Goal: Information Seeking & Learning: Learn about a topic

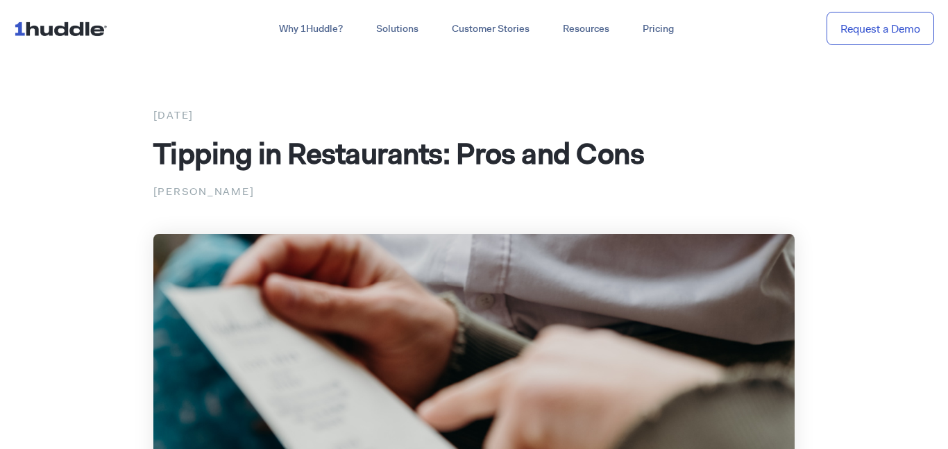
click at [594, 289] on img at bounding box center [474, 414] width 642 height 361
click at [593, 282] on img at bounding box center [474, 414] width 642 height 361
click at [598, 275] on img at bounding box center [474, 414] width 642 height 361
click at [600, 275] on img at bounding box center [474, 414] width 642 height 361
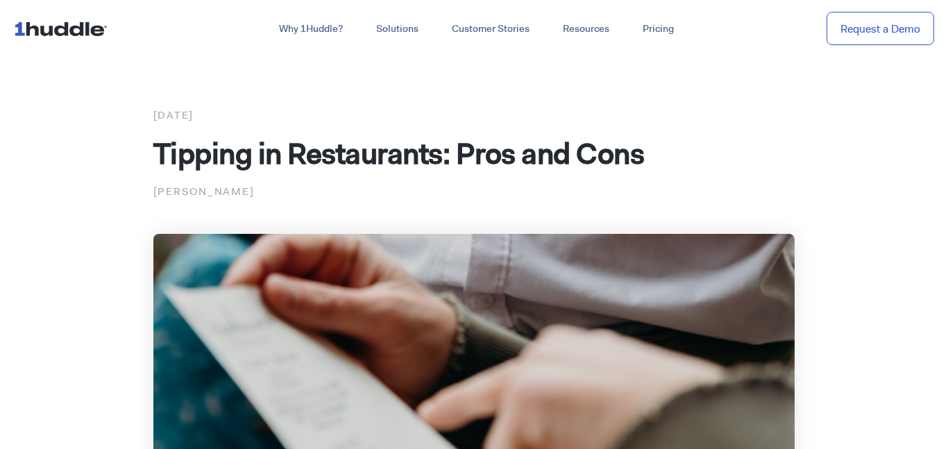
click at [600, 275] on img at bounding box center [474, 414] width 642 height 361
click at [599, 275] on img at bounding box center [474, 414] width 642 height 361
click at [531, 272] on img at bounding box center [474, 414] width 642 height 361
click at [445, 247] on img at bounding box center [474, 414] width 642 height 361
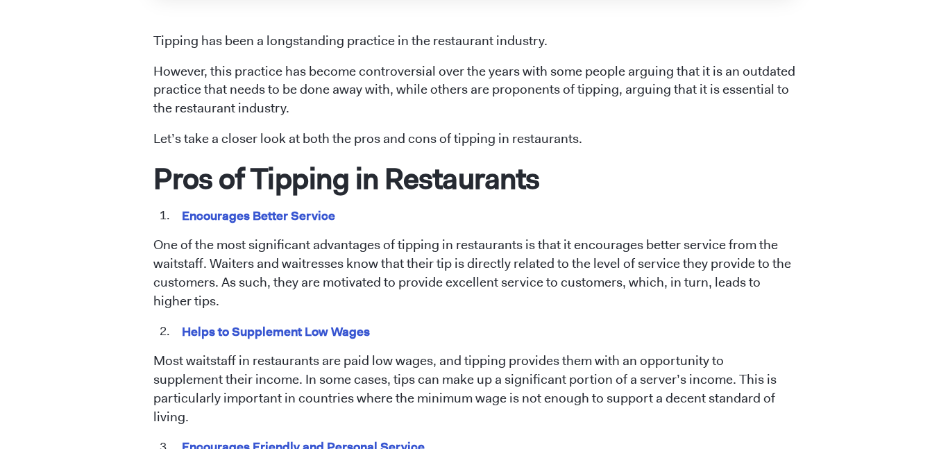
scroll to position [595, 0]
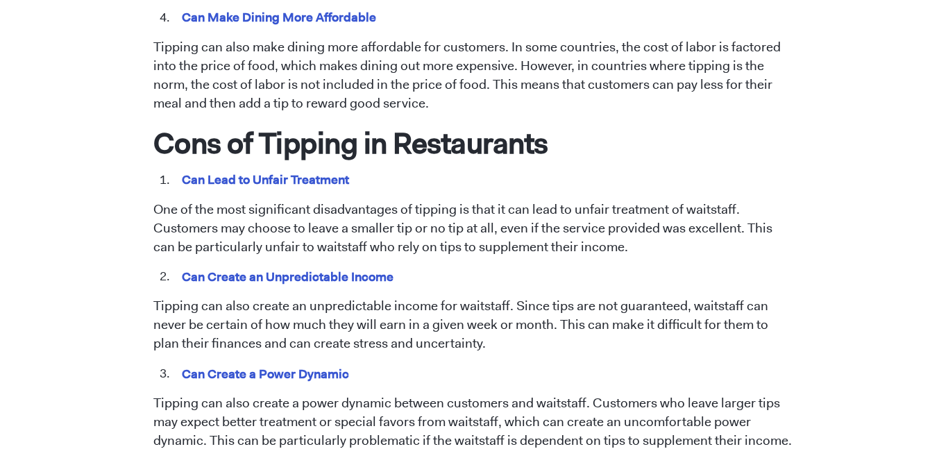
click at [429, 268] on li "Can Create an Unpredictable Income" at bounding box center [484, 277] width 622 height 18
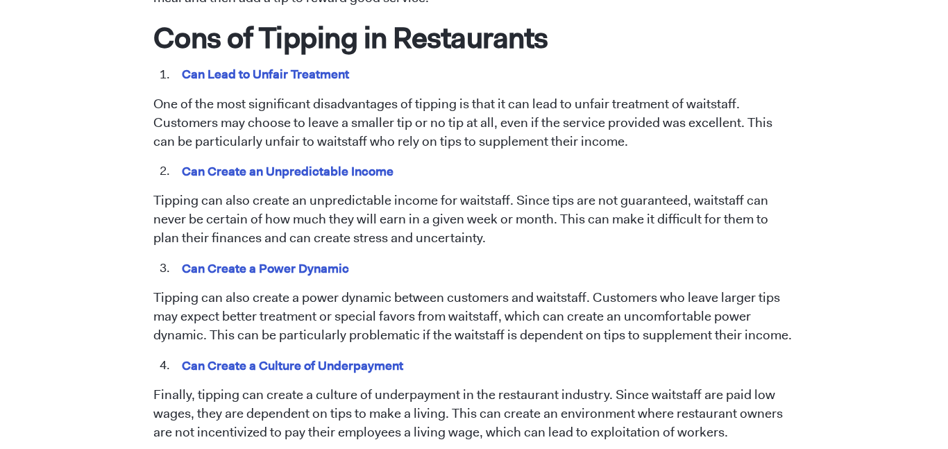
scroll to position [1249, 0]
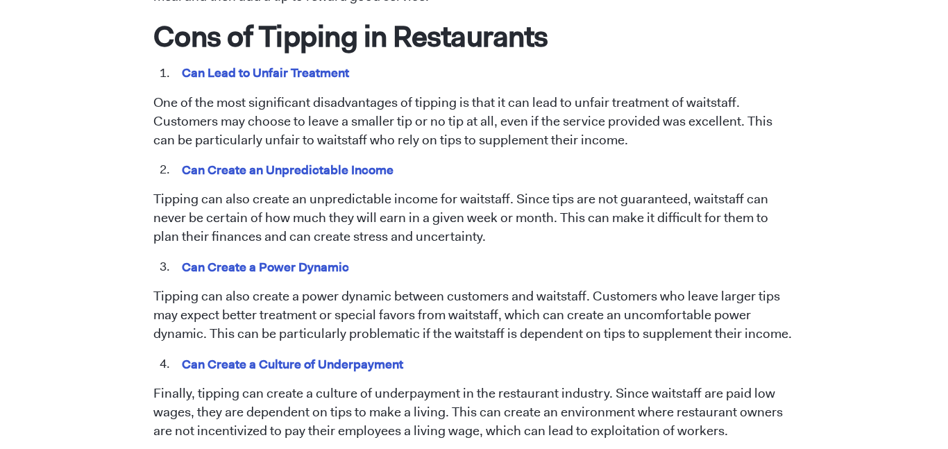
click at [429, 261] on span "Tipping has been a longstanding practice in the restaurant industry. However, t…" at bounding box center [474, 106] width 642 height 1453
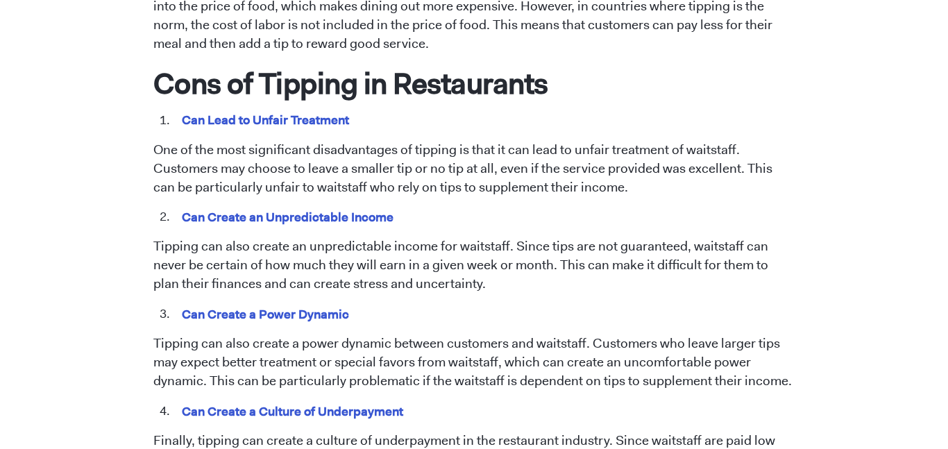
scroll to position [1202, 0]
click at [163, 65] on h1 "Cons of Tipping in Restaurants" at bounding box center [474, 83] width 642 height 36
click at [161, 65] on h1 "Cons of Tipping in Restaurants" at bounding box center [474, 83] width 642 height 36
click at [164, 65] on h1 "Cons of Tipping in Restaurants" at bounding box center [474, 83] width 642 height 36
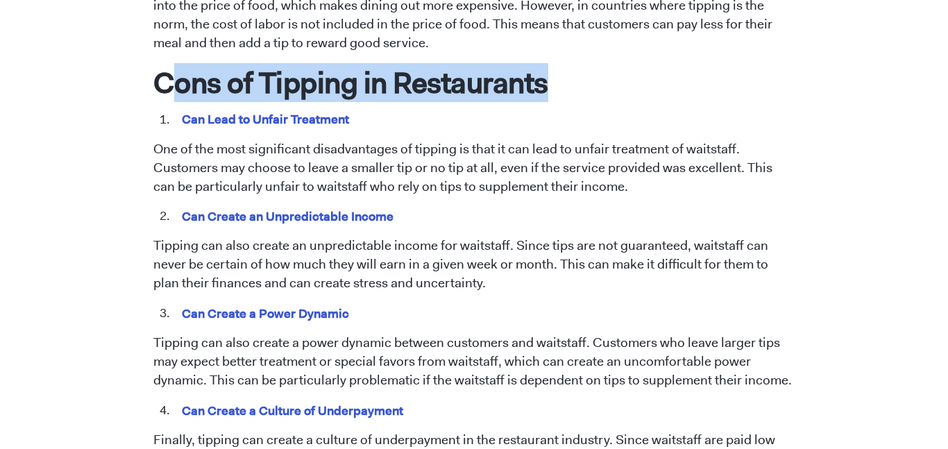
drag, startPoint x: 164, startPoint y: 63, endPoint x: 650, endPoint y: 69, distance: 486.3
click at [650, 69] on h1 "Cons of Tipping in Restaurants" at bounding box center [474, 83] width 642 height 36
copy h1 "ons of Tipping in Restaurants"
click at [475, 18] on p "Tipping can also make dining more affordable for customers. In some countries, …" at bounding box center [474, 15] width 642 height 75
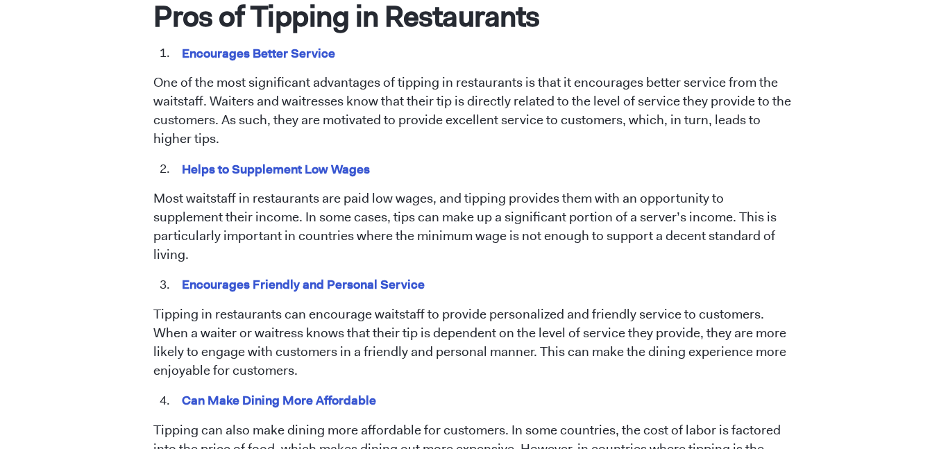
scroll to position [755, 0]
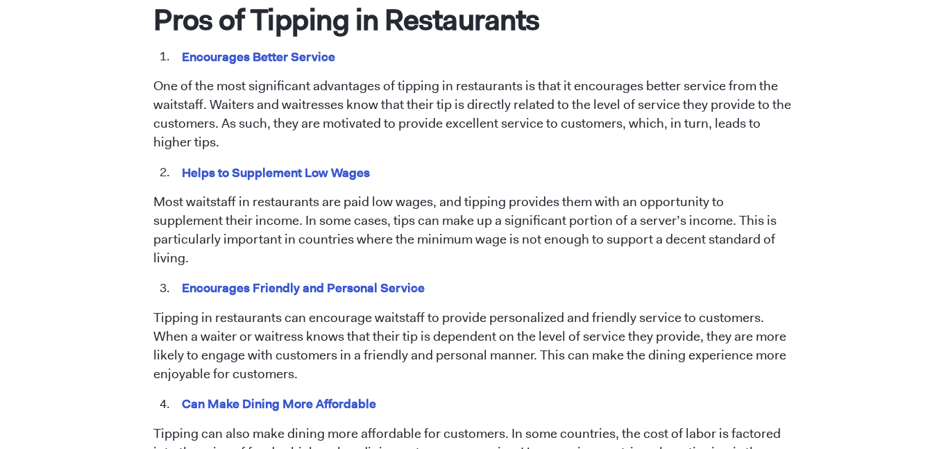
click at [475, 18] on h1 "Pros of Tipping in Restaurants" at bounding box center [474, 19] width 642 height 36
click at [456, 36] on h1 "Pros of Tipping in Restaurants" at bounding box center [474, 19] width 642 height 36
